Goal: Find specific page/section: Find specific page/section

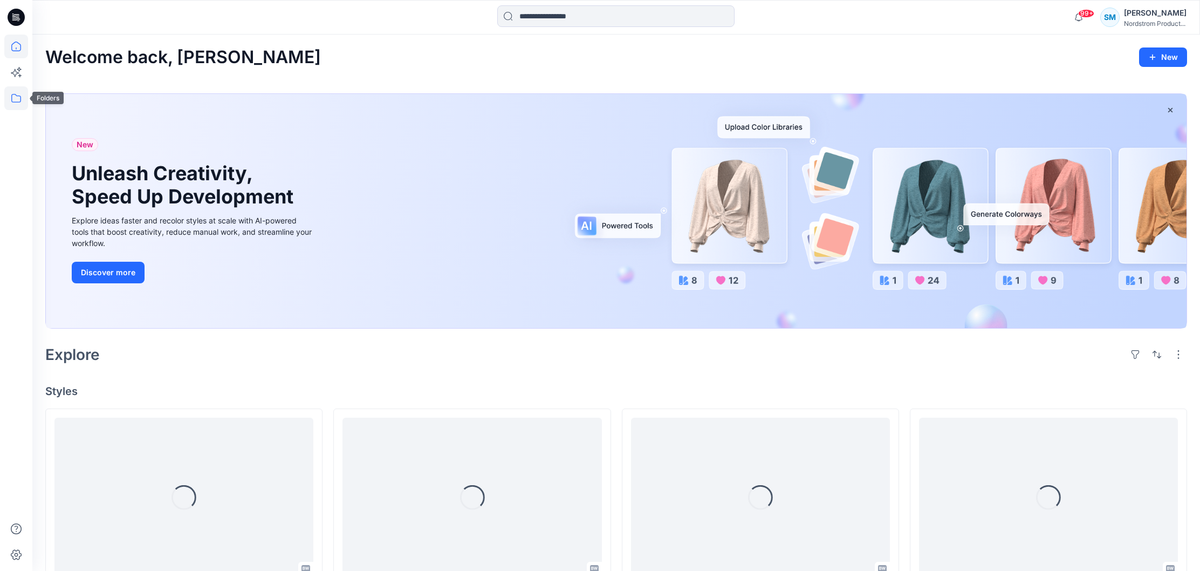
click at [22, 95] on icon at bounding box center [16, 98] width 24 height 24
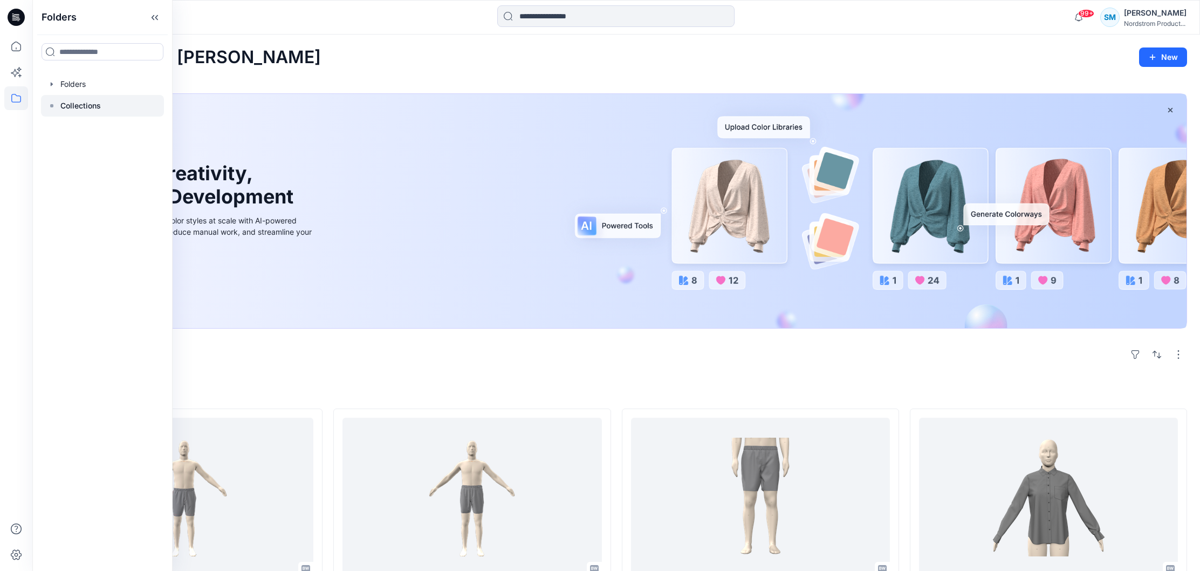
click at [89, 101] on p "Collections" at bounding box center [80, 105] width 40 height 13
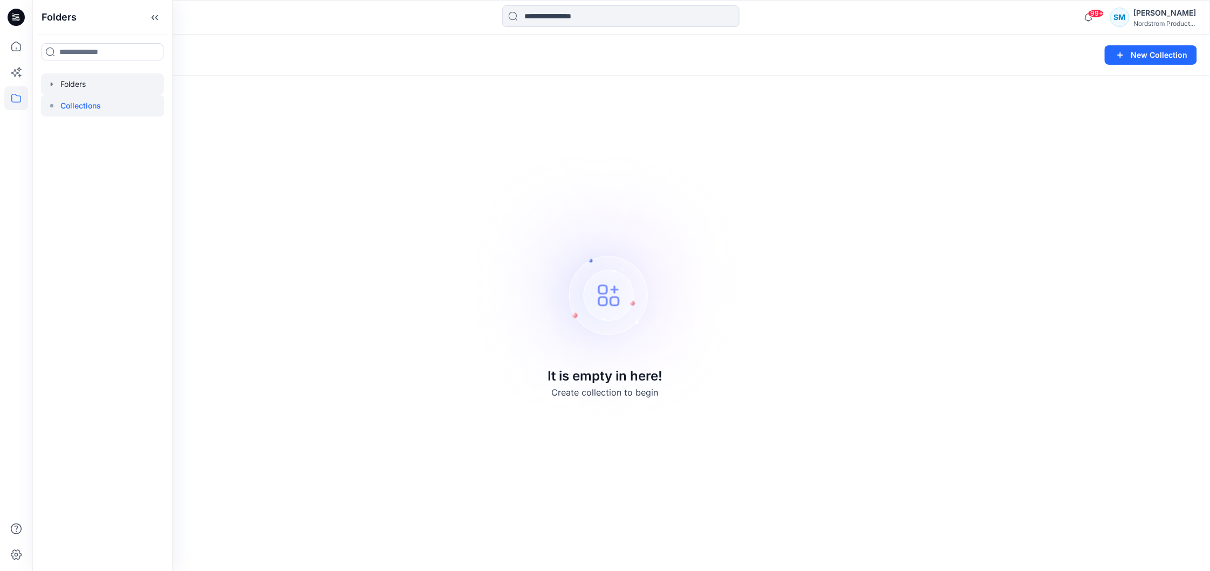
click at [101, 78] on div at bounding box center [102, 84] width 123 height 22
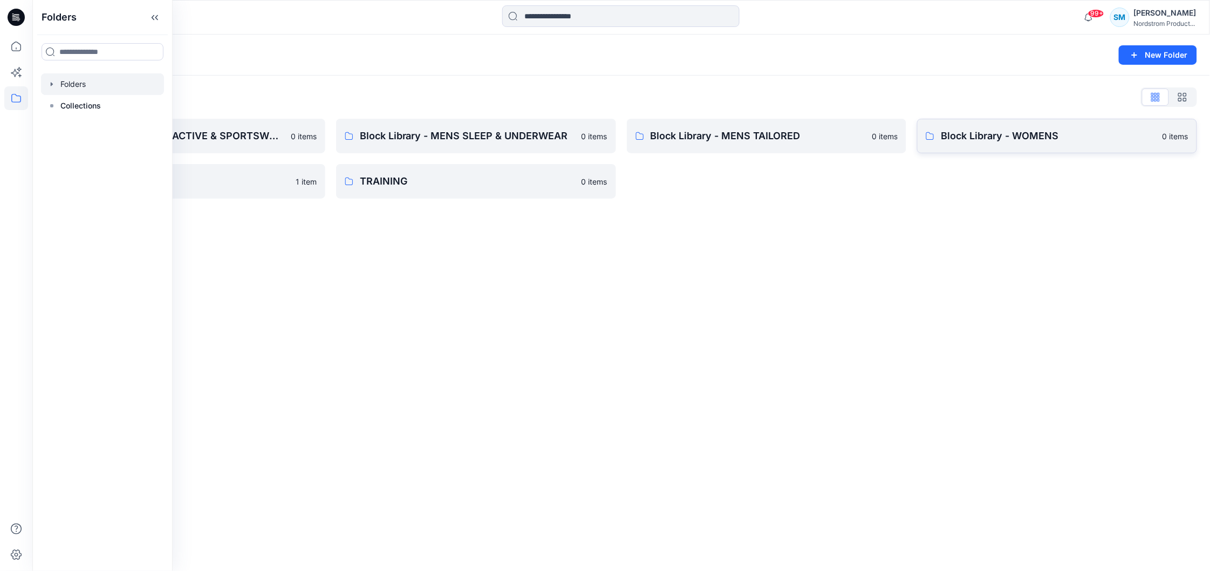
click at [1038, 134] on p "Block Library - WOMENS" at bounding box center [1048, 135] width 215 height 15
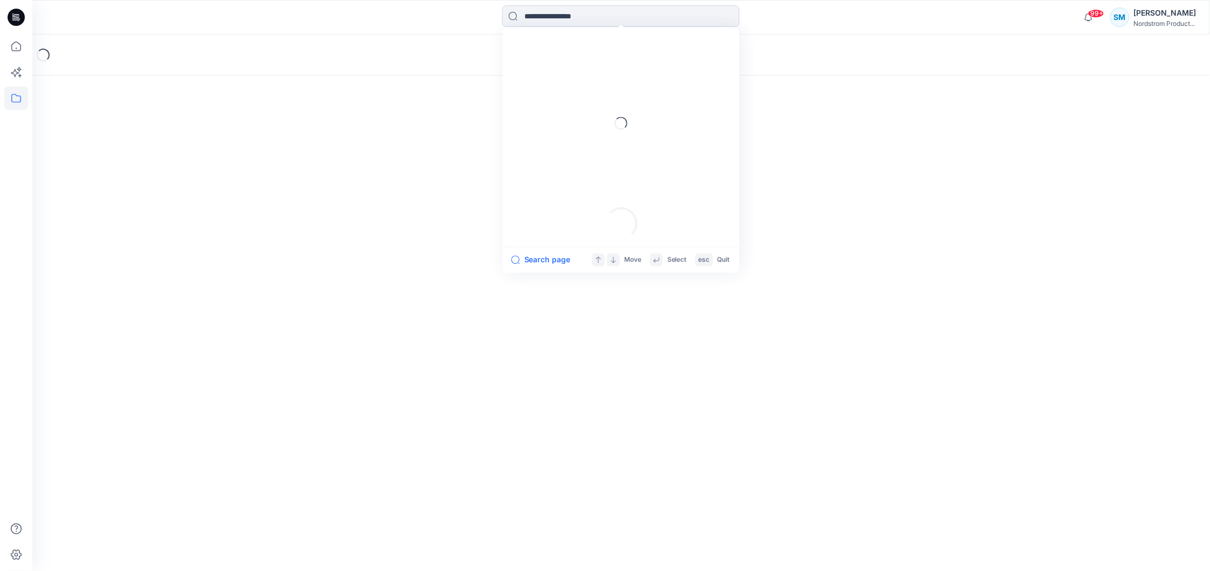
click at [646, 19] on input at bounding box center [620, 16] width 237 height 22
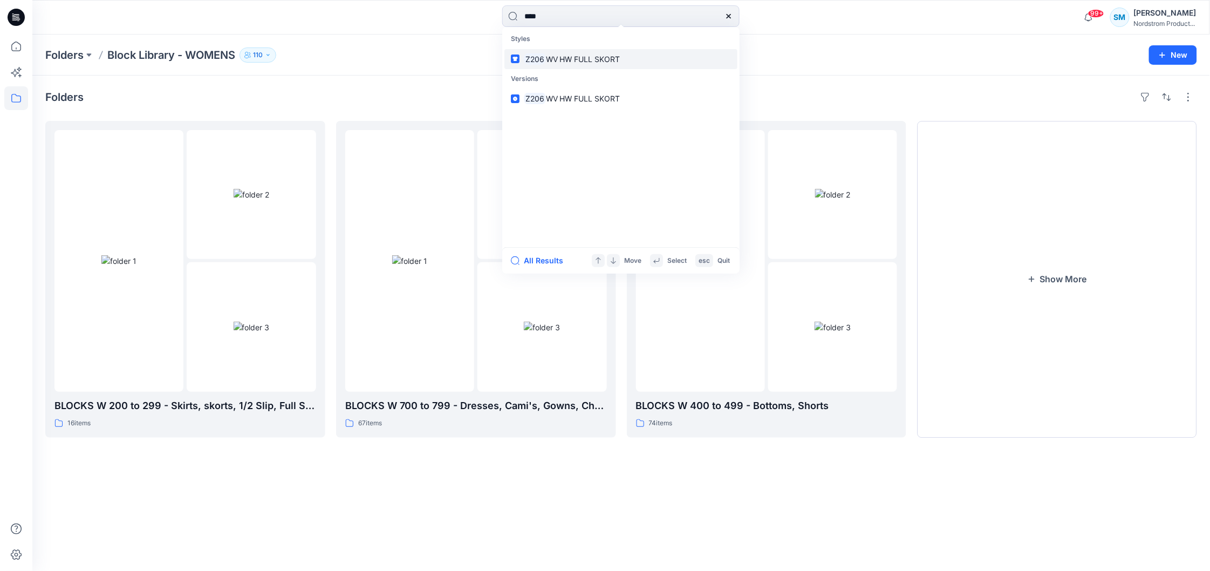
type input "****"
click at [606, 58] on span "WV HW FULL SKORT" at bounding box center [583, 58] width 74 height 9
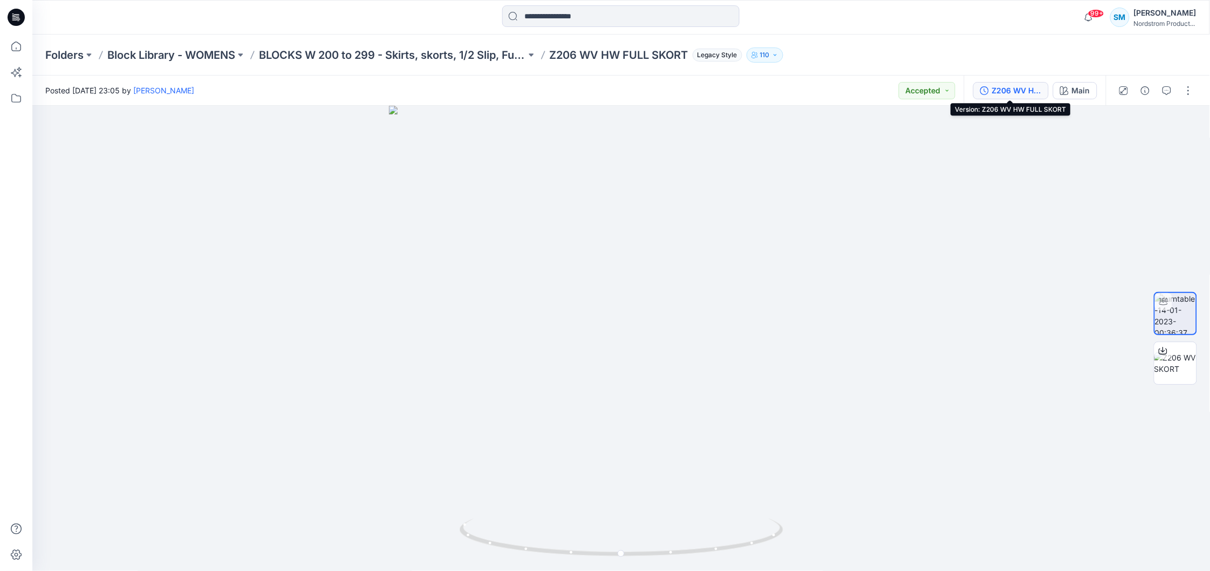
click at [1016, 90] on div "Z206 WV HW FULL SKORT" at bounding box center [1017, 91] width 50 height 12
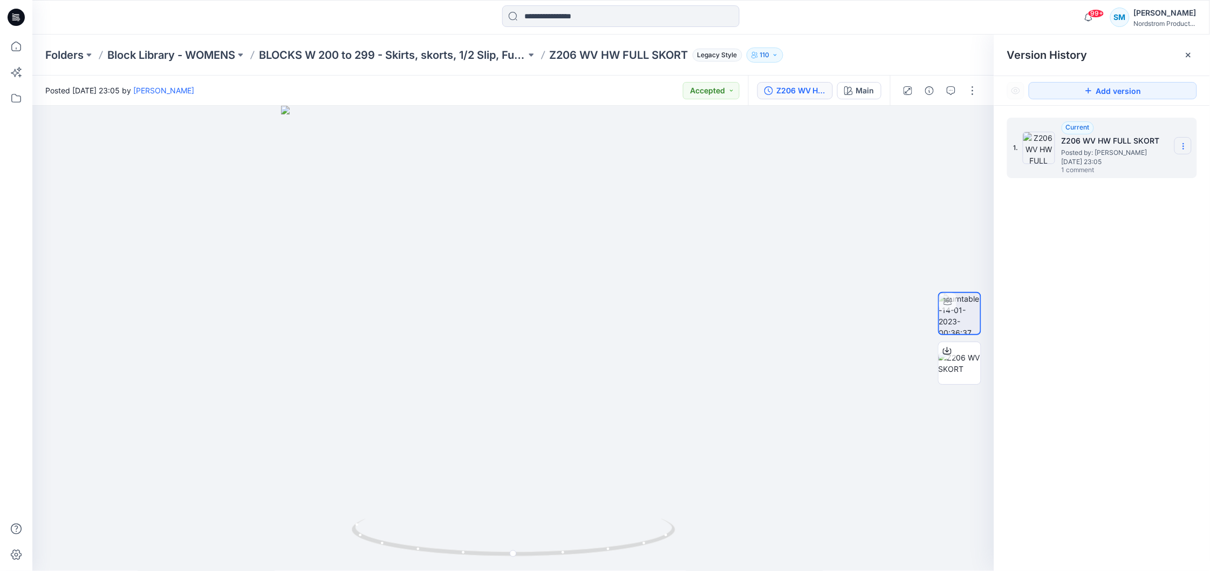
click at [1184, 150] on icon at bounding box center [1183, 146] width 9 height 9
click at [1081, 305] on div "1. Current Z206 WV HW FULL SKORT Posted by: [PERSON_NAME] [DATE] 23:05 1 comment" at bounding box center [1102, 346] width 216 height 481
click at [1106, 148] on span "Posted by: [PERSON_NAME]" at bounding box center [1115, 152] width 108 height 11
click at [1109, 142] on h5 "Z206 WV HW FULL SKORT" at bounding box center [1115, 140] width 108 height 13
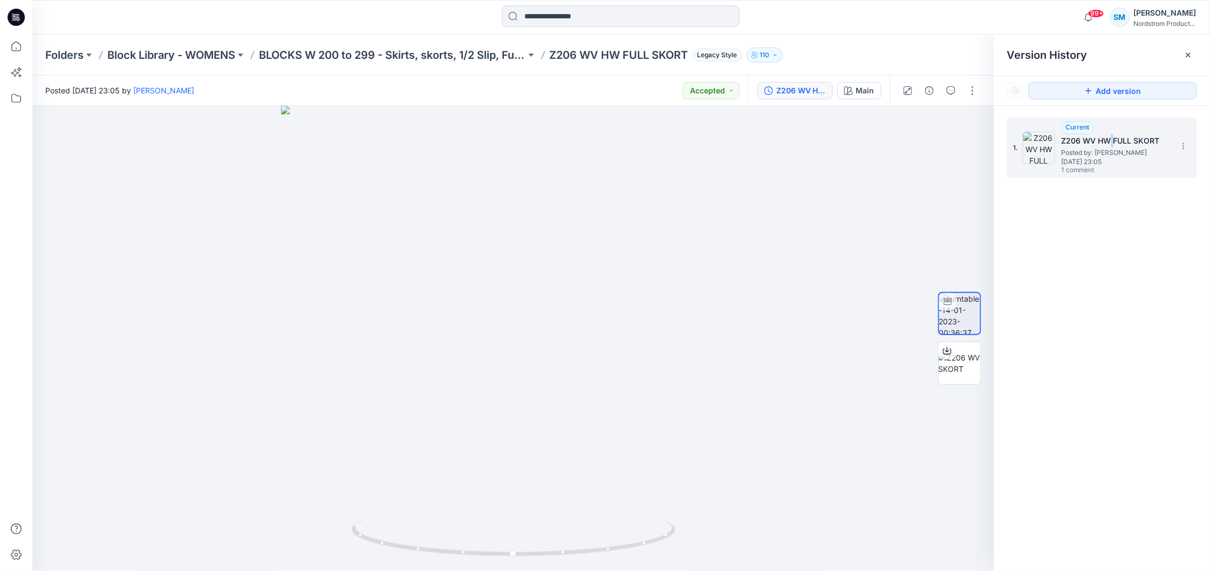
click at [1039, 148] on img at bounding box center [1039, 148] width 32 height 32
click at [1079, 268] on div "1. Current Z206 WV HW FULL SKORT Posted by: [PERSON_NAME] [DATE] 23:05 1 comment" at bounding box center [1102, 346] width 216 height 481
click at [1140, 156] on span "Posted by: [PERSON_NAME]" at bounding box center [1115, 152] width 108 height 11
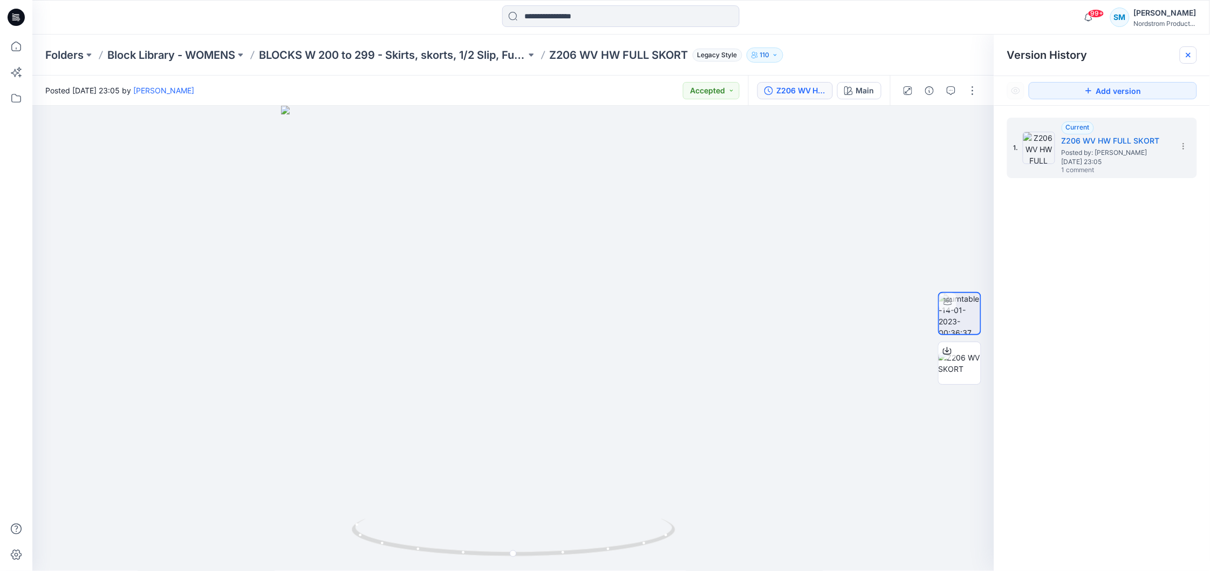
click at [1191, 54] on icon at bounding box center [1188, 55] width 9 height 9
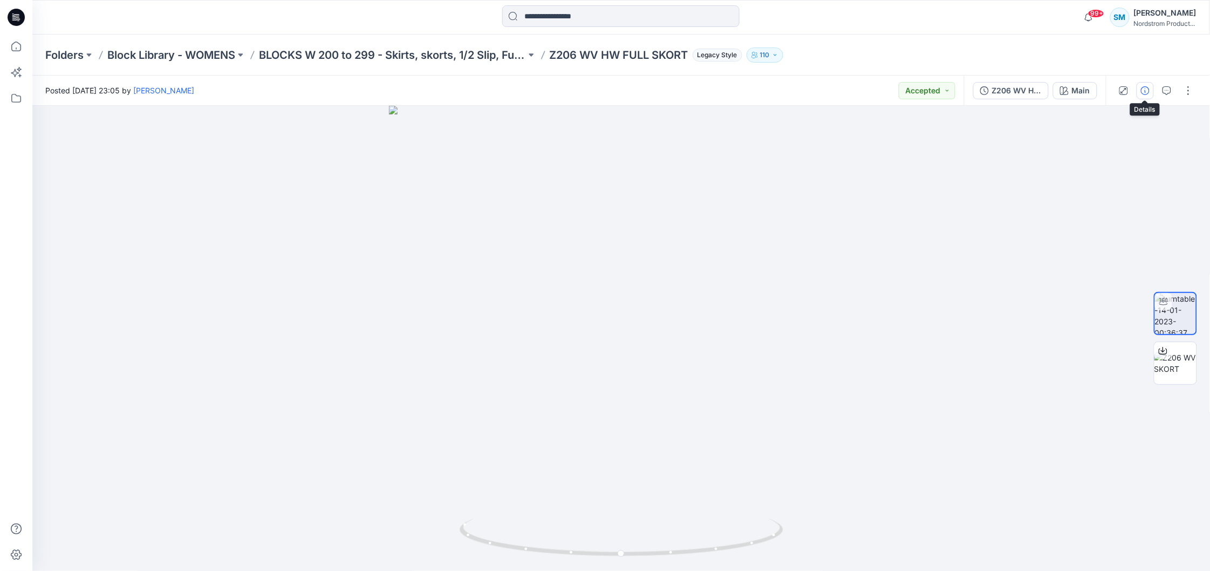
click at [1141, 90] on icon "button" at bounding box center [1145, 90] width 9 height 9
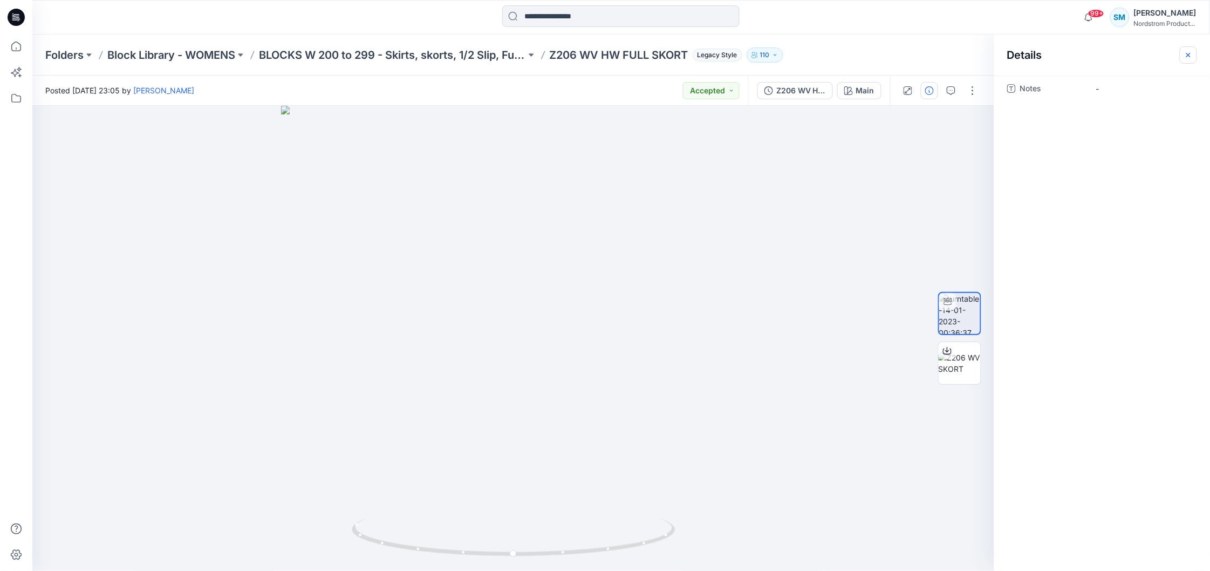
click at [1186, 46] on button "button" at bounding box center [1187, 54] width 17 height 17
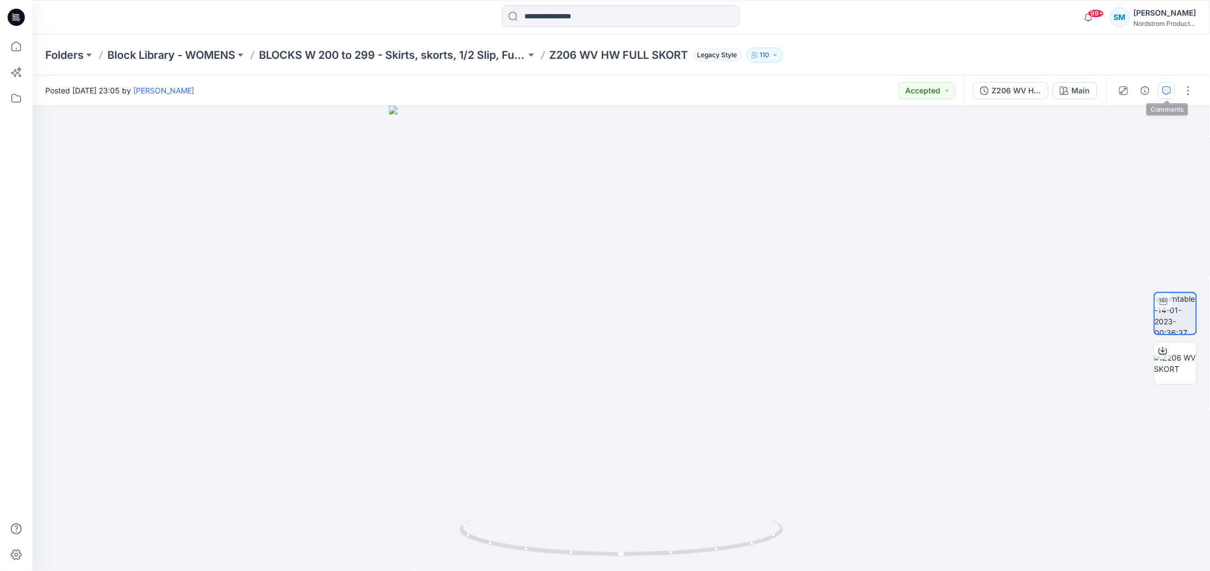
click at [1163, 94] on icon "button" at bounding box center [1166, 90] width 9 height 9
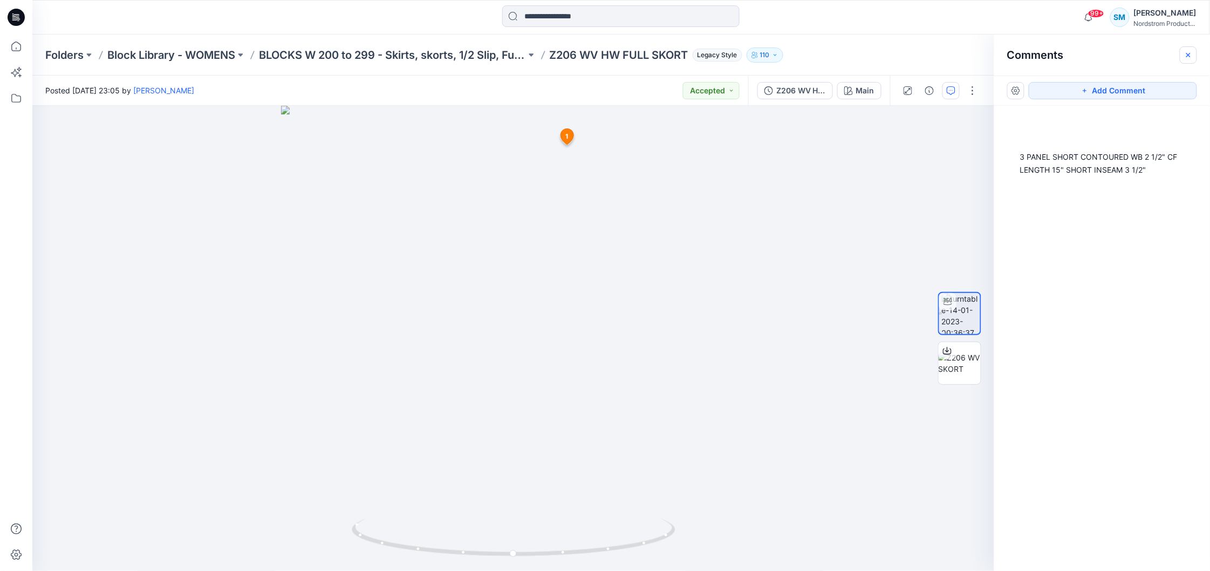
click at [1191, 50] on button "button" at bounding box center [1187, 54] width 17 height 17
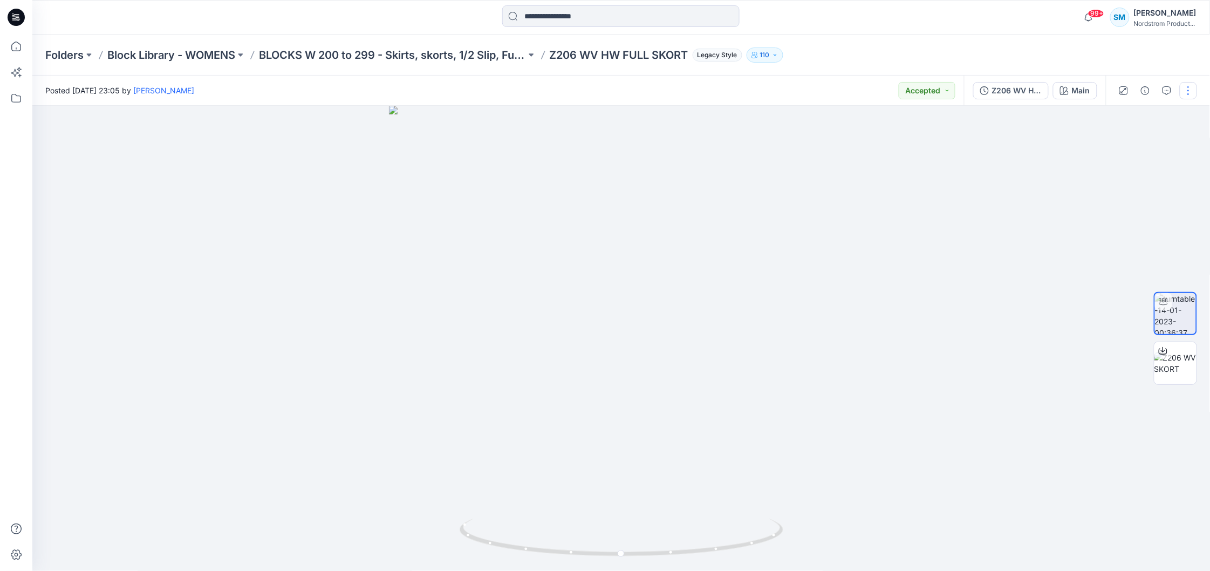
click at [1190, 89] on button "button" at bounding box center [1187, 90] width 17 height 17
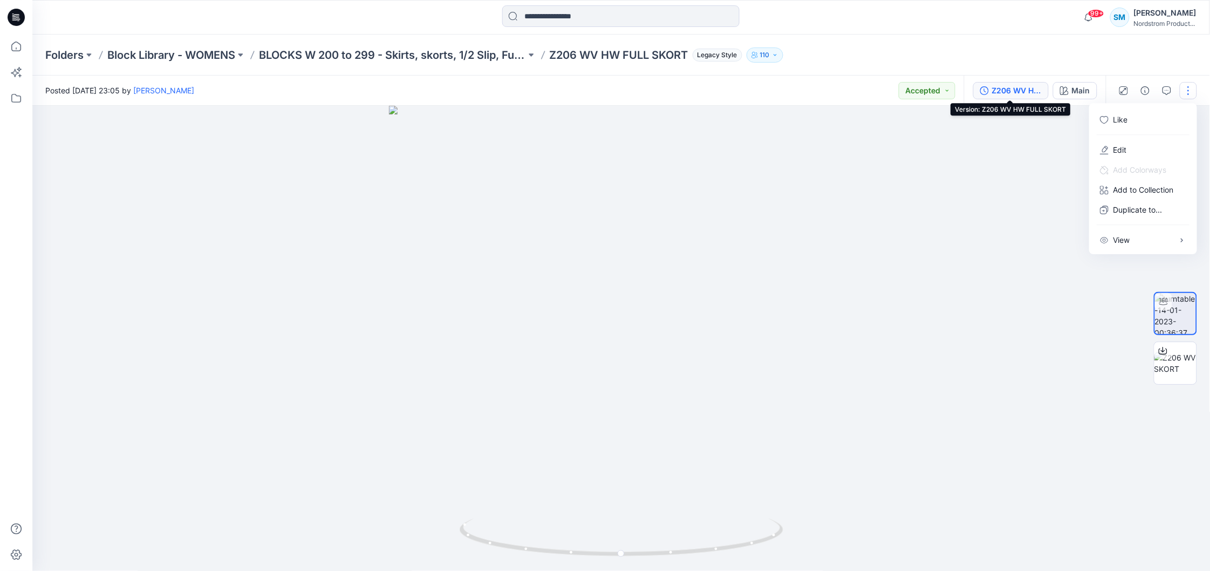
click at [1013, 91] on div "Z206 WV HW FULL SKORT" at bounding box center [1017, 91] width 50 height 12
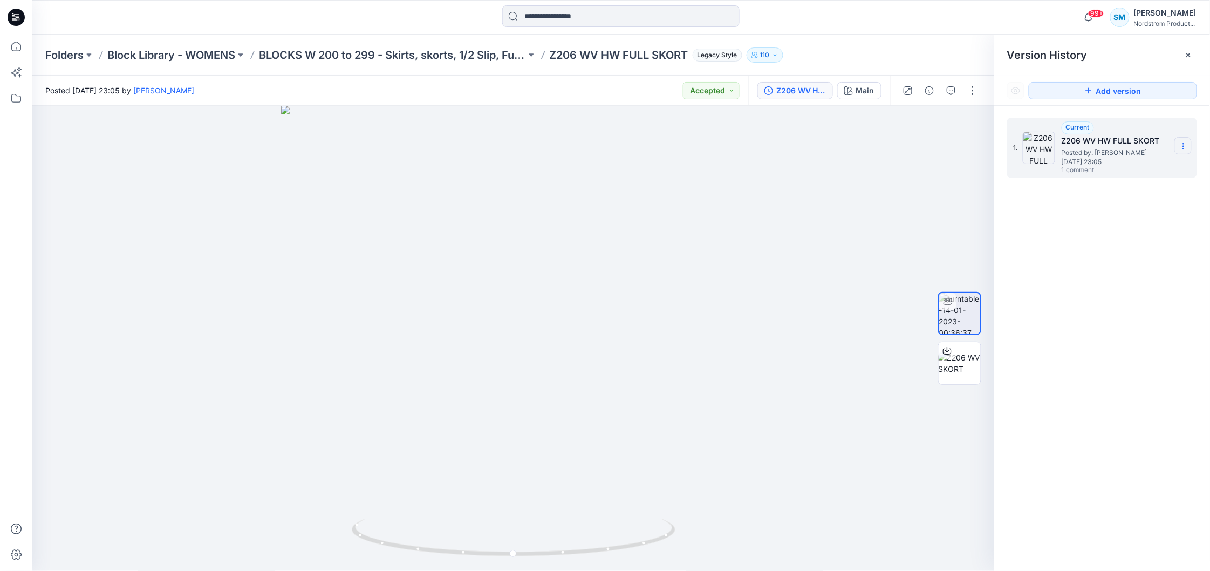
click at [1179, 147] on icon at bounding box center [1183, 146] width 9 height 9
click at [1079, 138] on h5 "Z206 WV HW FULL SKORT" at bounding box center [1115, 140] width 108 height 13
click at [1078, 141] on h5 "Z206 WV HW FULL SKORT" at bounding box center [1115, 140] width 108 height 13
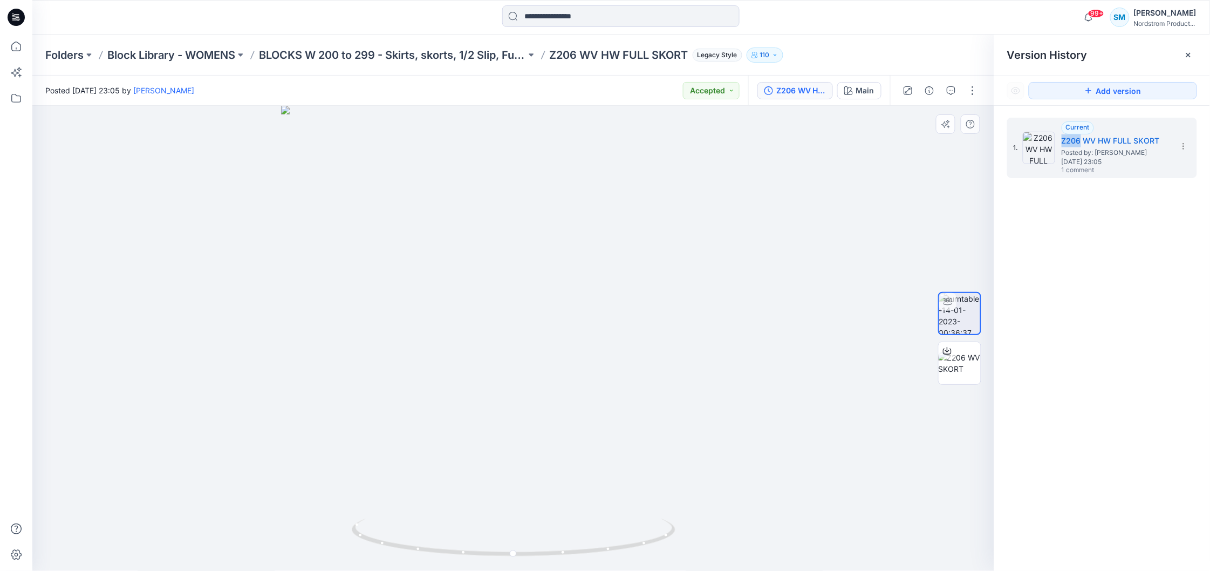
click at [903, 150] on div at bounding box center [513, 338] width 962 height 465
click at [780, 89] on div "Z206 WV HW FULL SKORT" at bounding box center [801, 91] width 50 height 12
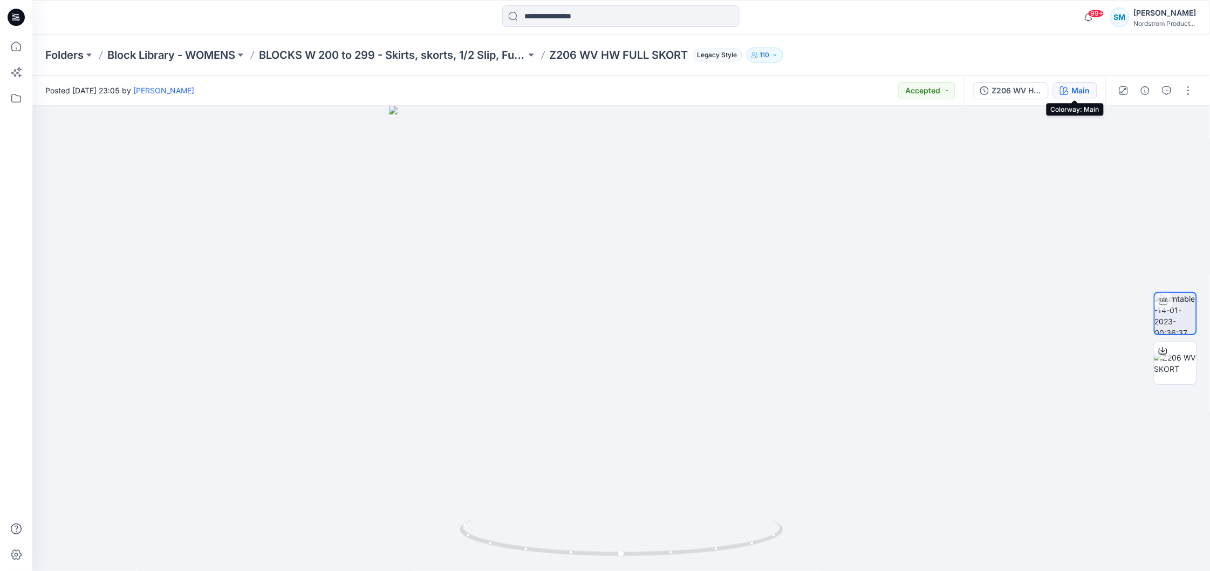
click at [1081, 87] on div "Main" at bounding box center [1081, 91] width 18 height 12
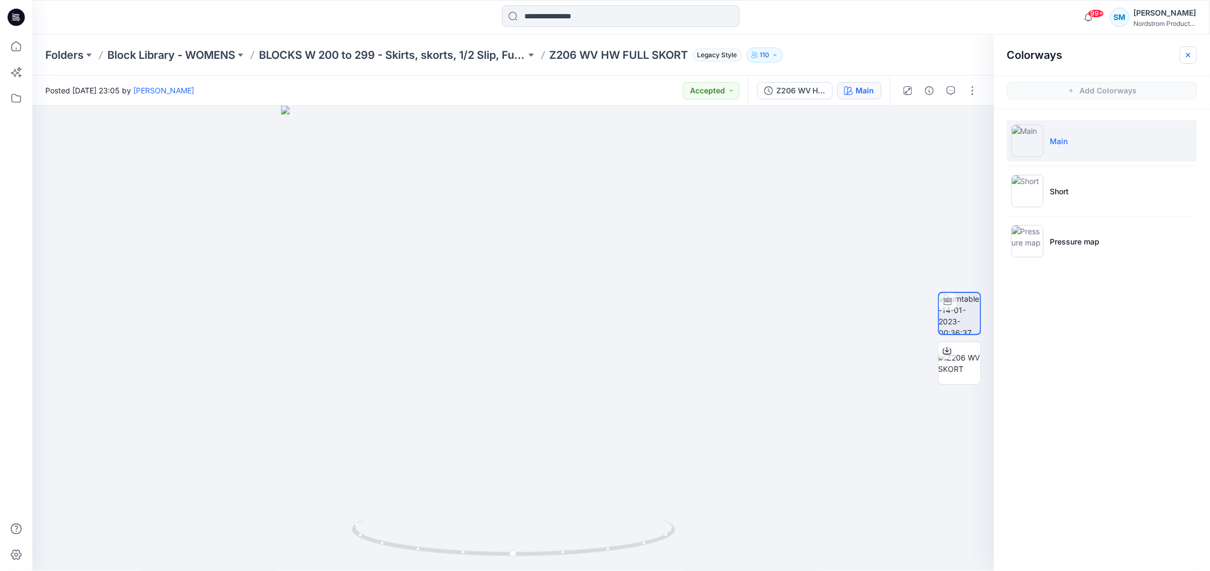
click at [1185, 59] on button "button" at bounding box center [1187, 54] width 17 height 17
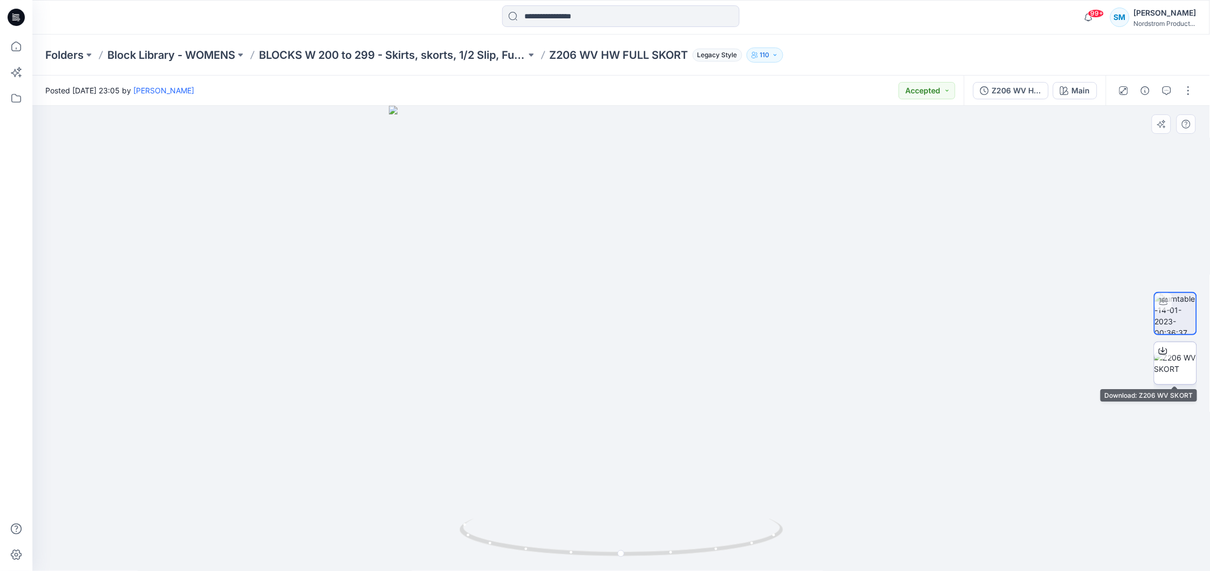
click at [1181, 373] on img at bounding box center [1175, 363] width 42 height 23
